Goal: Find specific page/section: Find specific page/section

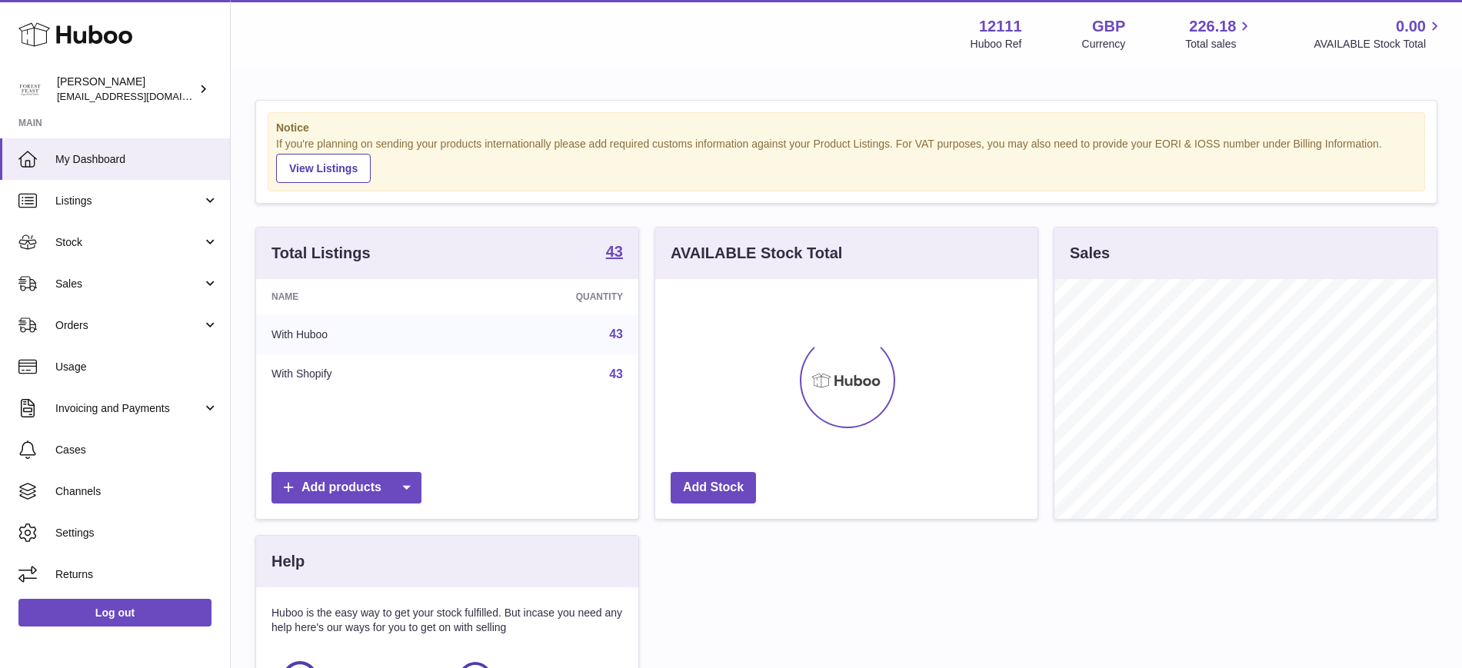
scroll to position [240, 382]
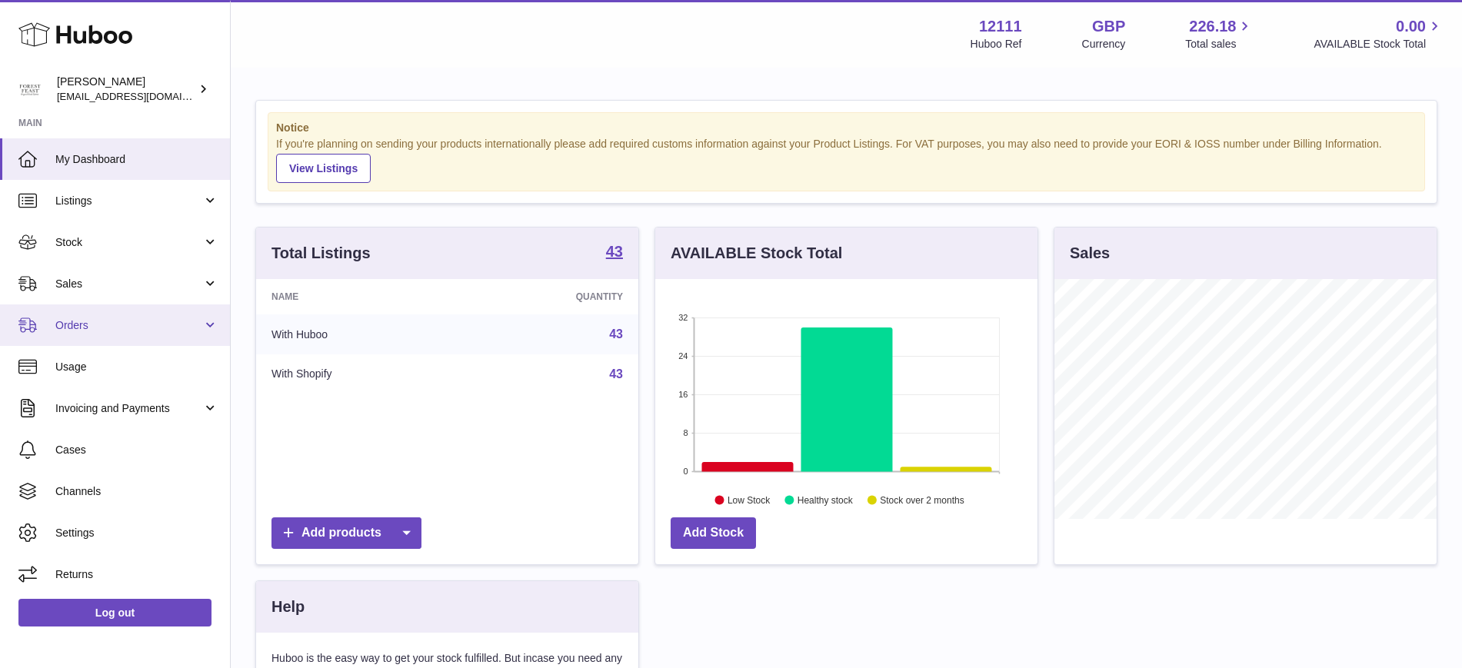
click at [89, 306] on link "Orders" at bounding box center [115, 326] width 230 height 42
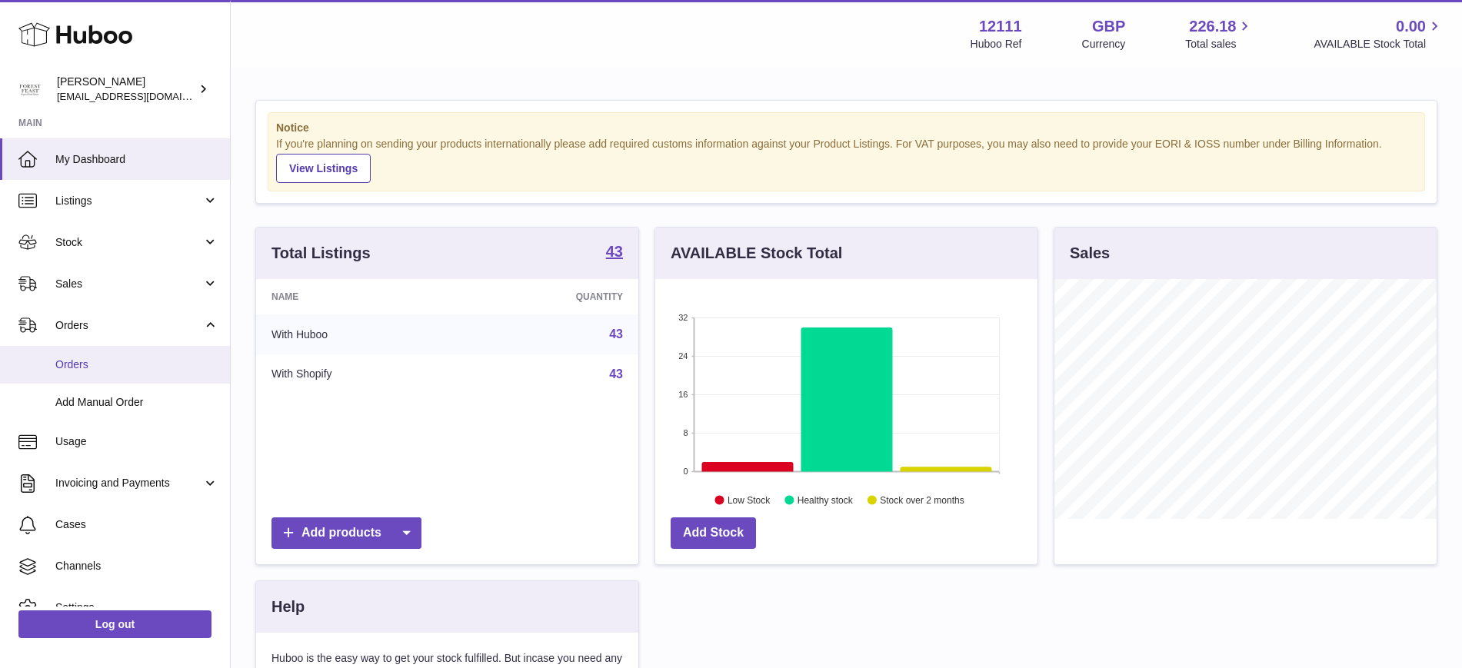
click at [112, 368] on span "Orders" at bounding box center [136, 365] width 163 height 15
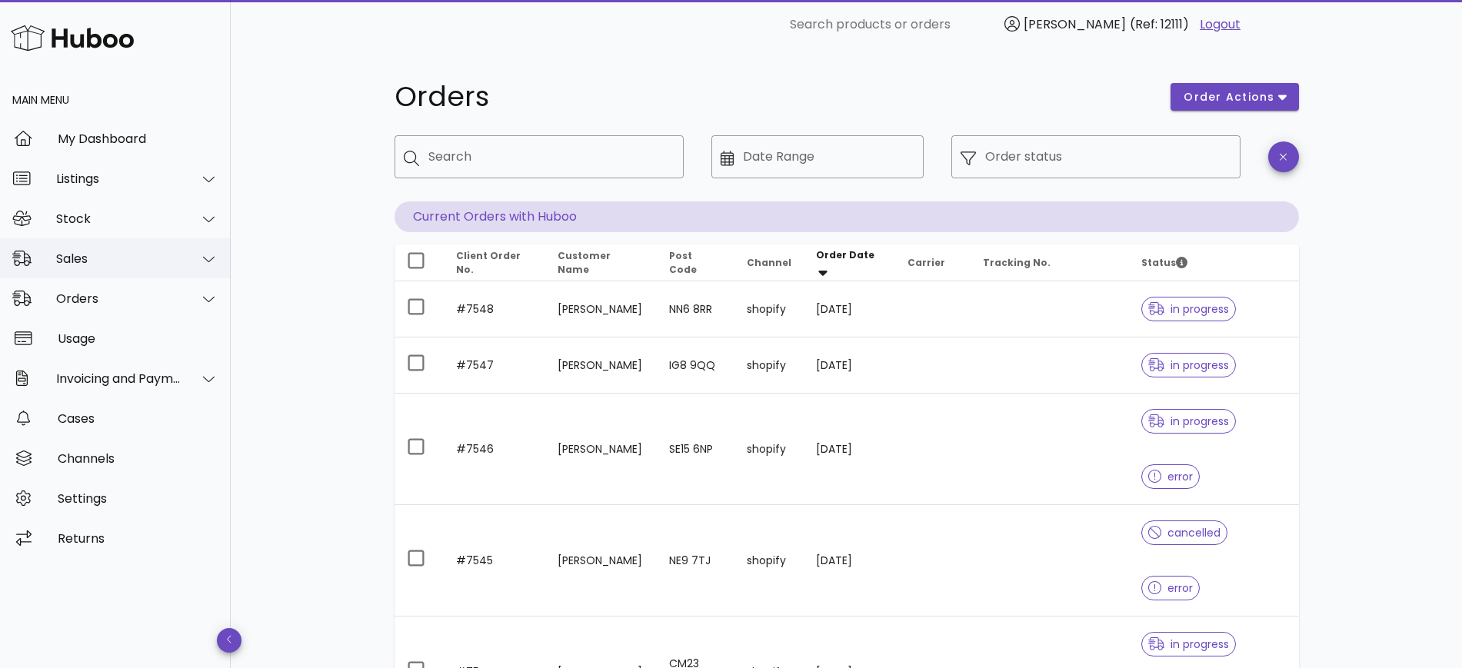
click at [200, 256] on div at bounding box center [208, 259] width 19 height 14
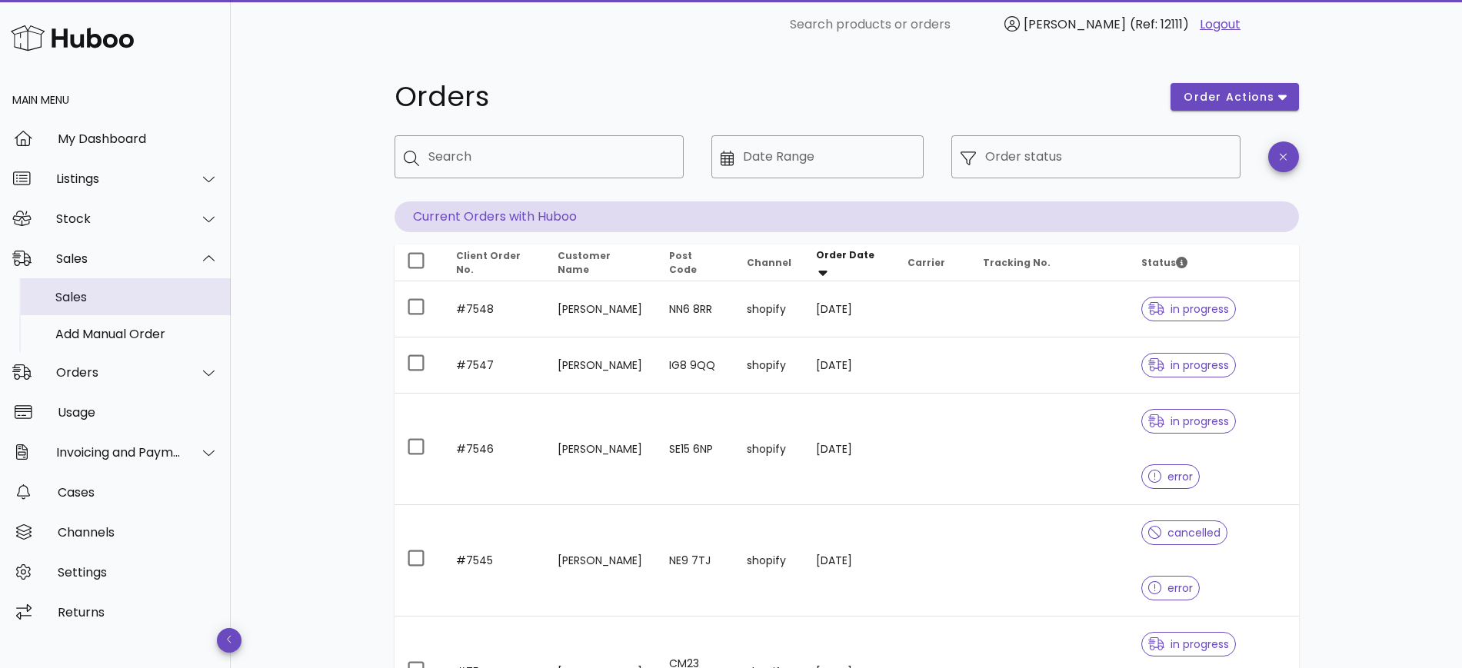
click at [200, 294] on div "Sales" at bounding box center [136, 297] width 163 height 15
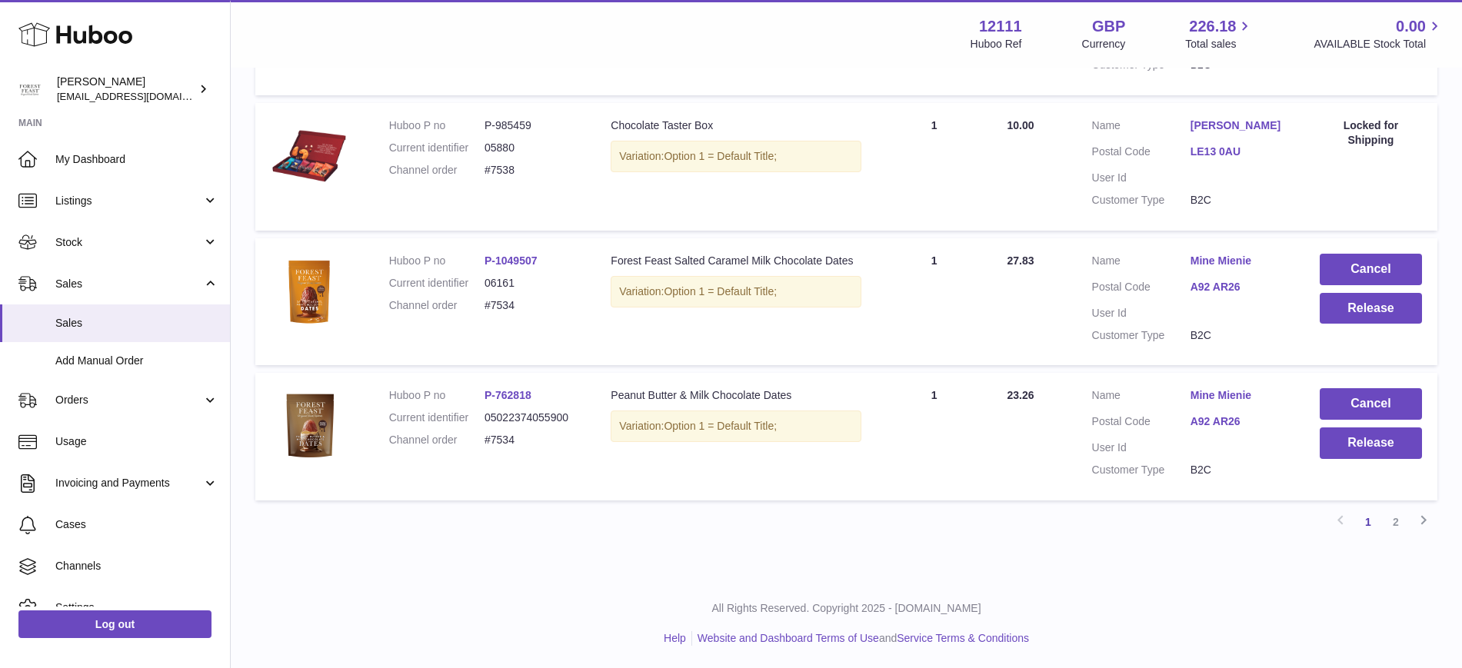
scroll to position [1229, 0]
click at [199, 242] on link "Stock" at bounding box center [115, 242] width 230 height 42
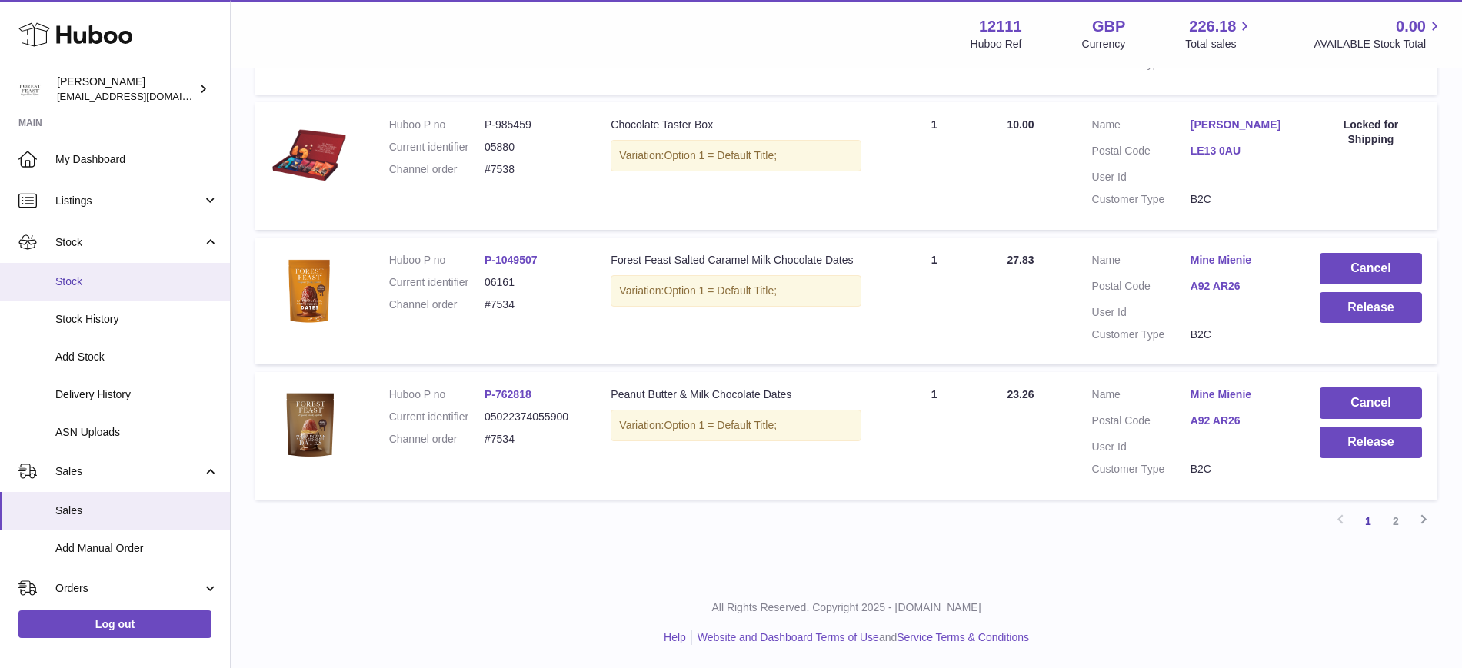
click at [158, 292] on link "Stock" at bounding box center [115, 282] width 230 height 38
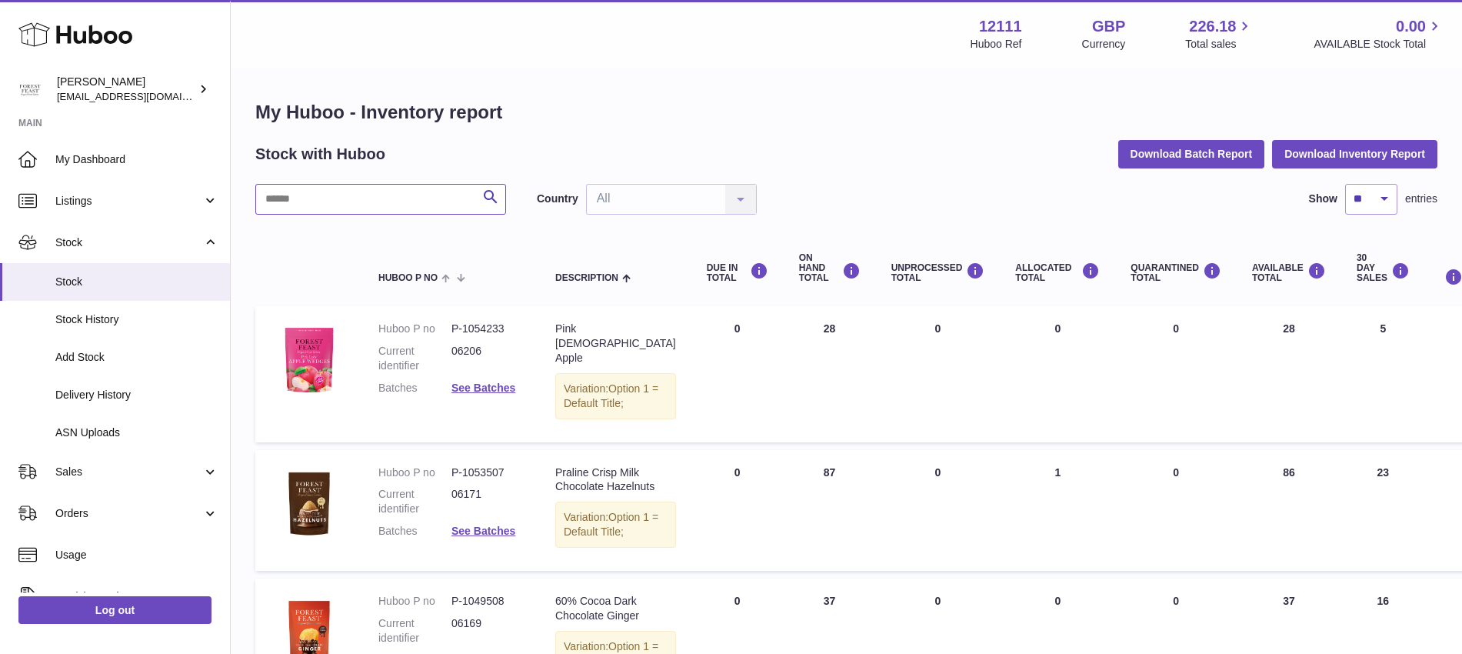
click at [416, 200] on input "text" at bounding box center [380, 199] width 251 height 31
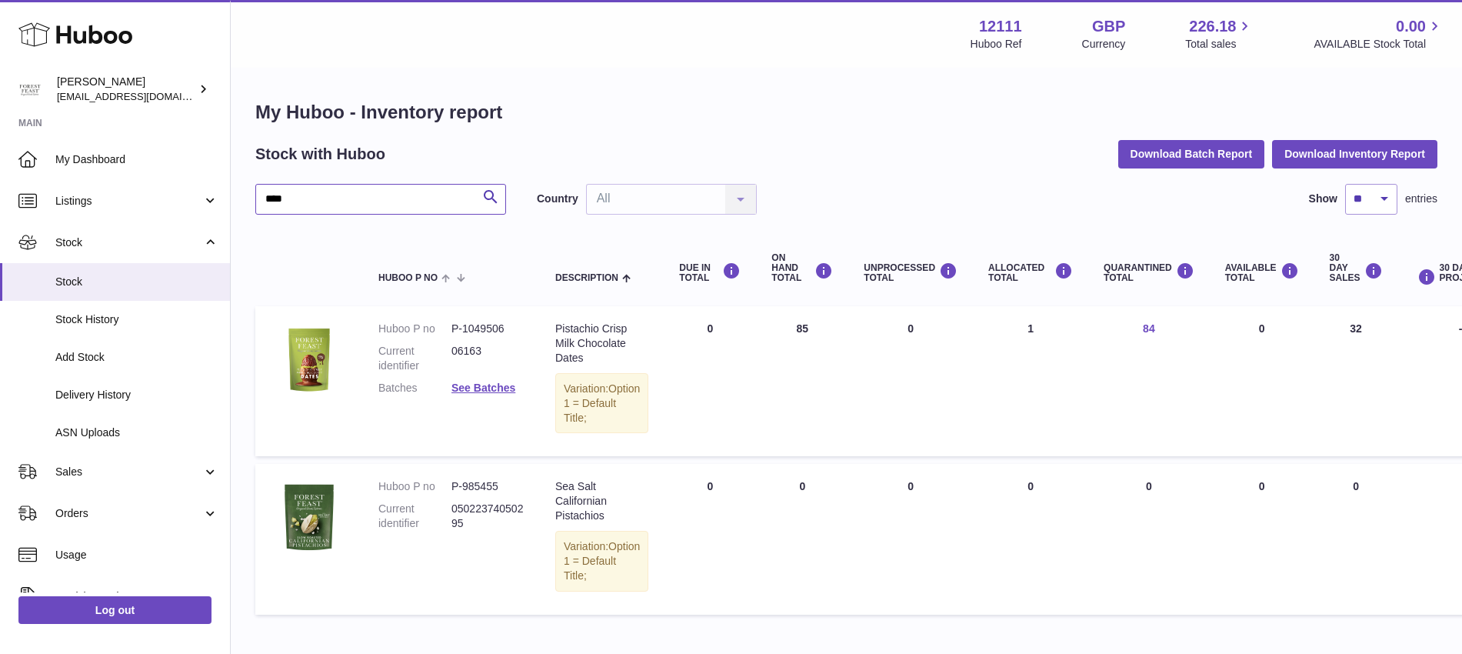
type input "****"
click at [1143, 327] on link "84" at bounding box center [1149, 328] width 12 height 12
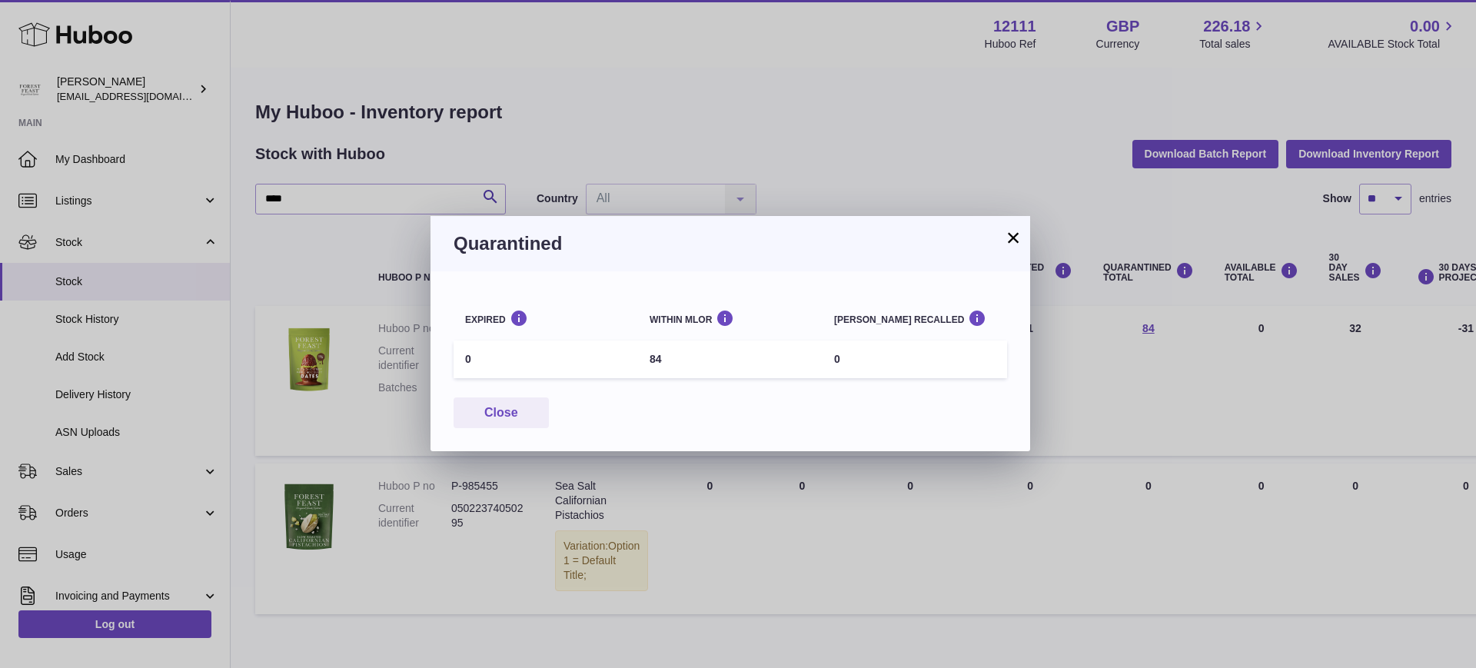
click at [1008, 238] on button "×" at bounding box center [1013, 237] width 18 height 18
